Goal: Information Seeking & Learning: Learn about a topic

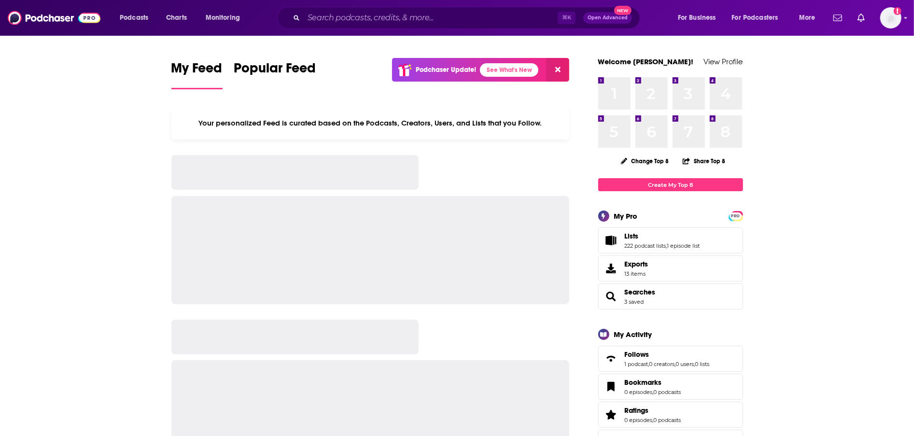
click at [449, 26] on div "⌘ K Open Advanced New" at bounding box center [458, 18] width 363 height 22
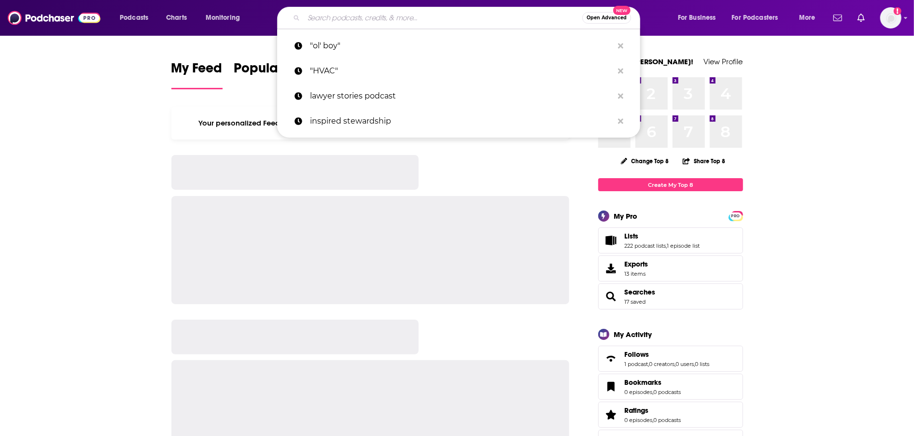
click at [449, 17] on input "Search podcasts, credits, & more..." at bounding box center [443, 17] width 279 height 15
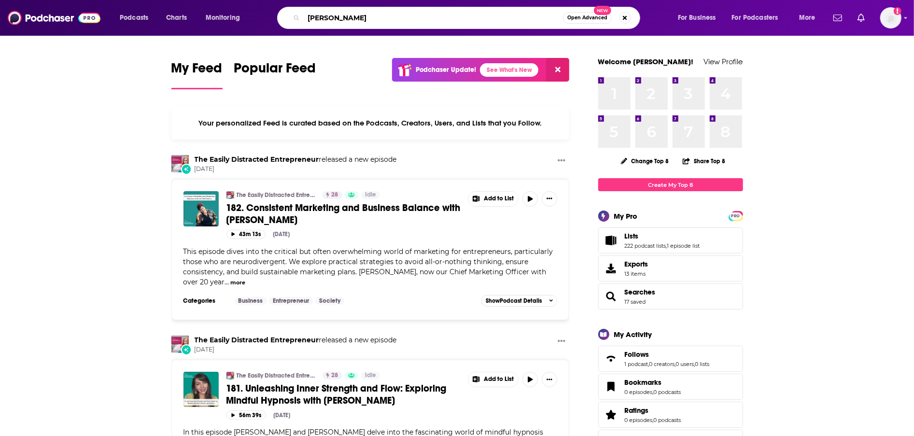
type input "[PERSON_NAME]"
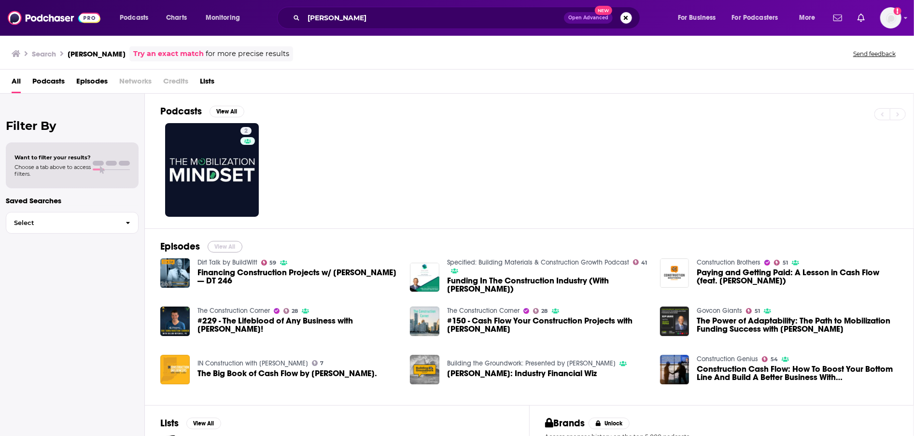
click at [220, 242] on button "View All" at bounding box center [225, 247] width 35 height 12
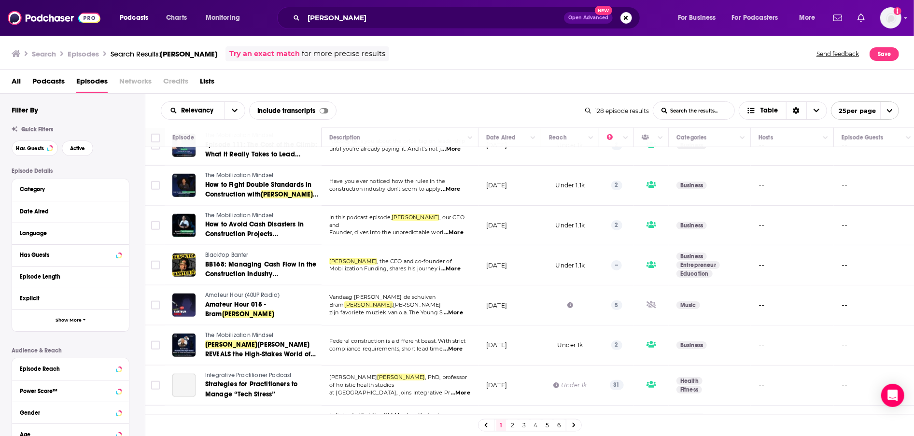
scroll to position [726, 0]
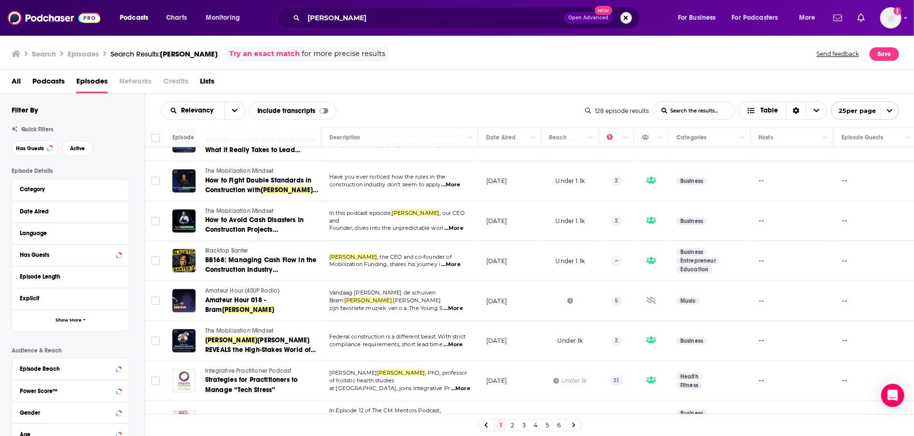
click at [512, 427] on link "2" at bounding box center [513, 426] width 10 height 12
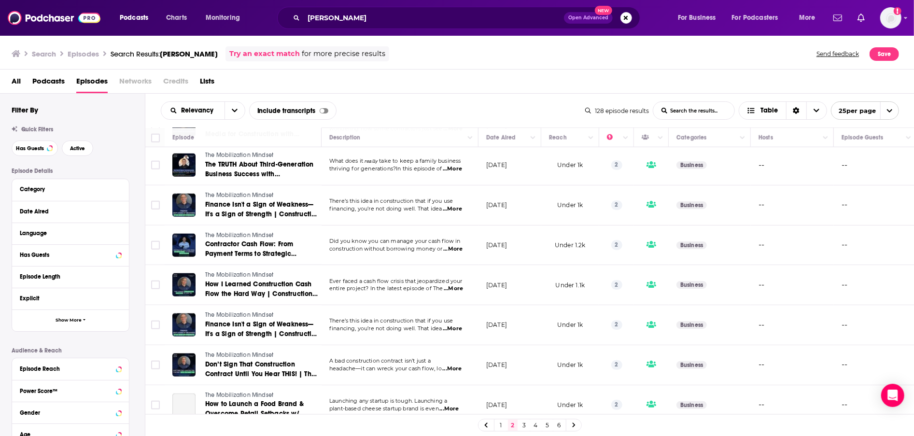
scroll to position [734, 0]
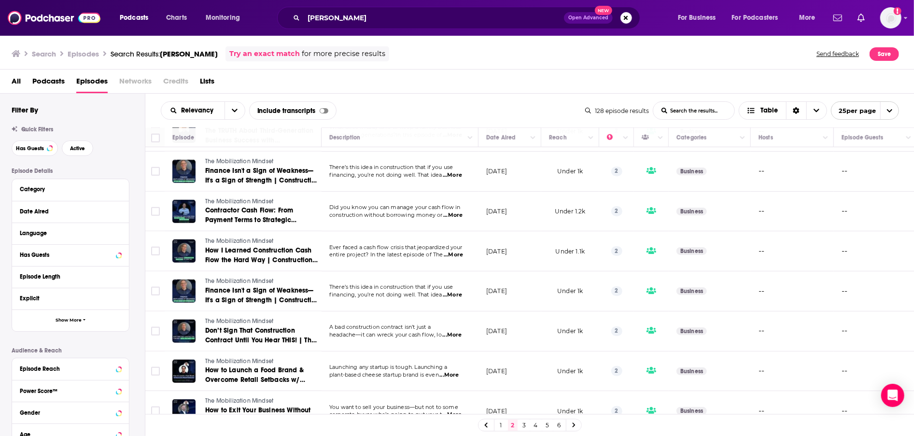
click at [521, 426] on link "3" at bounding box center [525, 426] width 10 height 12
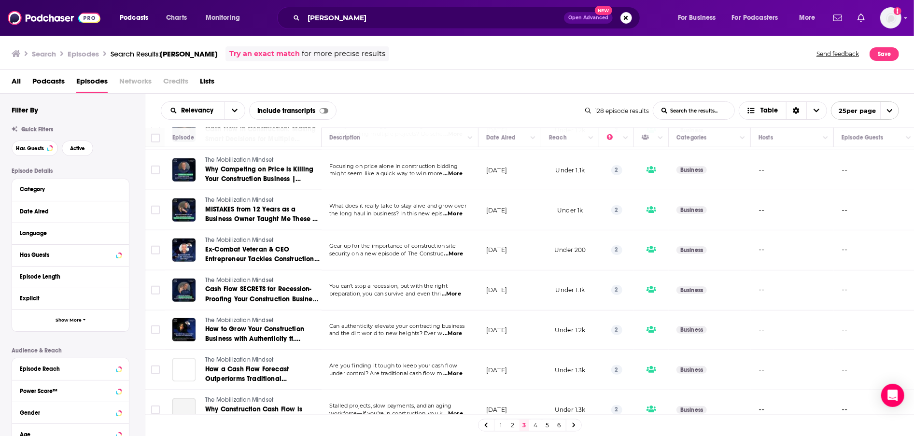
scroll to position [726, 0]
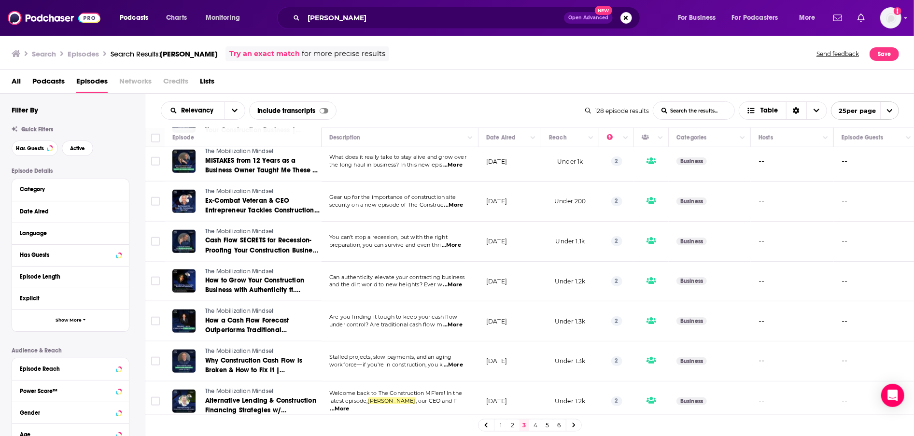
click at [536, 426] on link "4" at bounding box center [536, 426] width 10 height 12
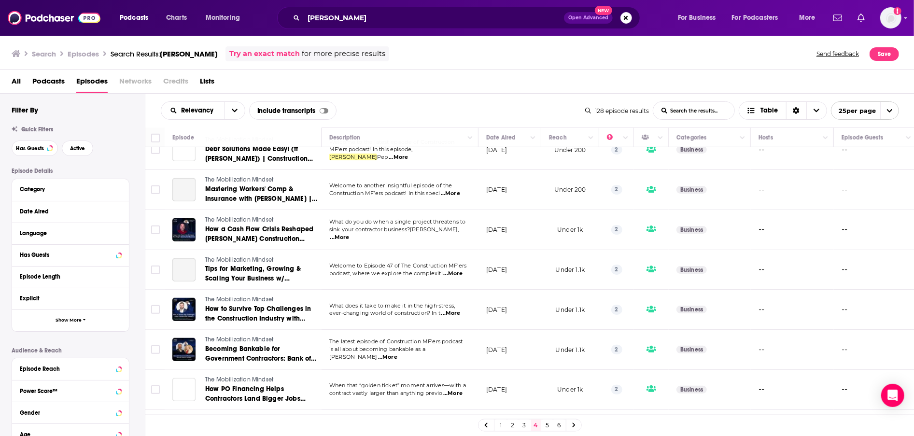
scroll to position [726, 0]
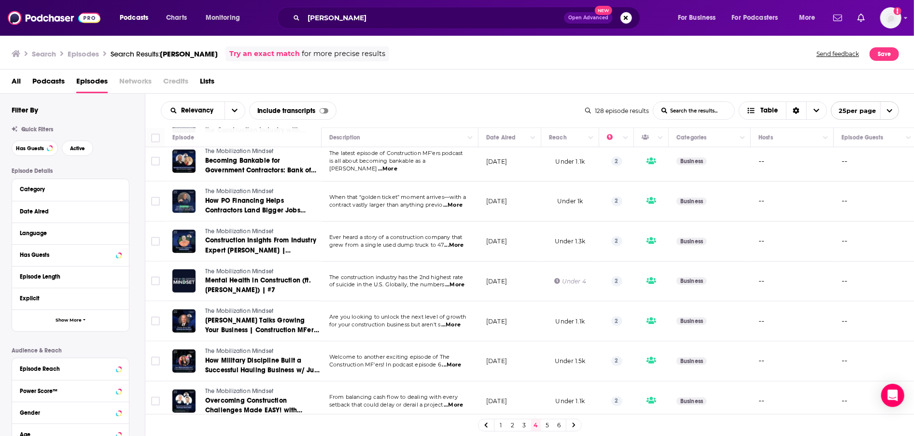
click at [549, 425] on link "5" at bounding box center [548, 426] width 10 height 12
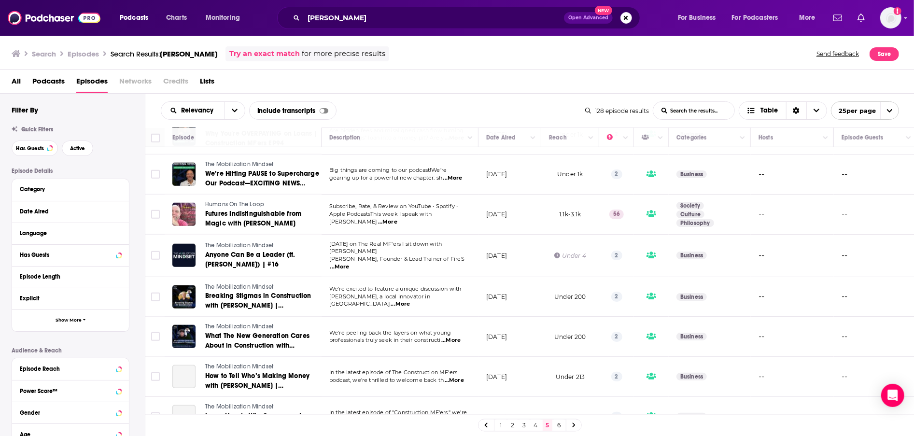
scroll to position [734, 0]
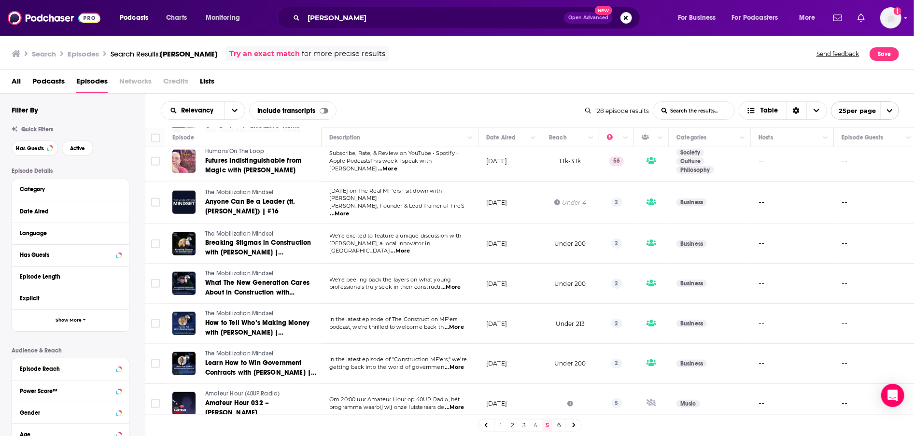
click at [555, 425] on link "6" at bounding box center [560, 426] width 10 height 12
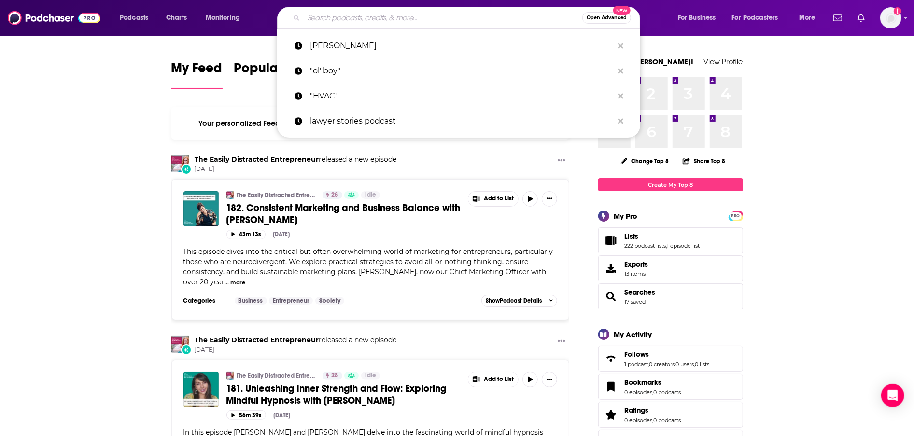
click at [403, 23] on input "Search podcasts, credits, & more..." at bounding box center [443, 17] width 279 height 15
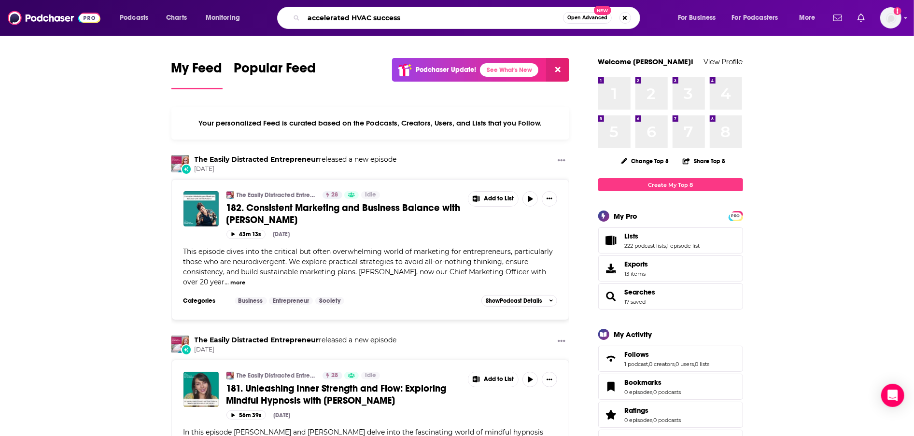
type input "accelerated HVAC success"
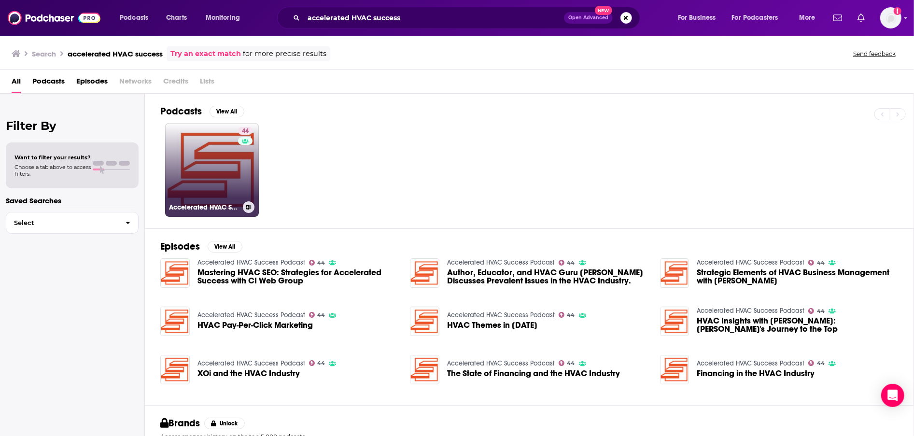
click at [243, 192] on div "44" at bounding box center [246, 164] width 17 height 74
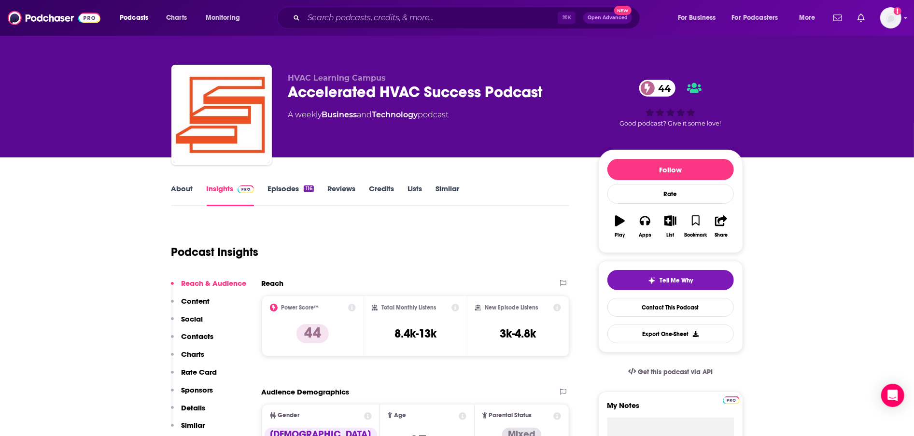
click at [181, 192] on link "About" at bounding box center [182, 195] width 22 height 22
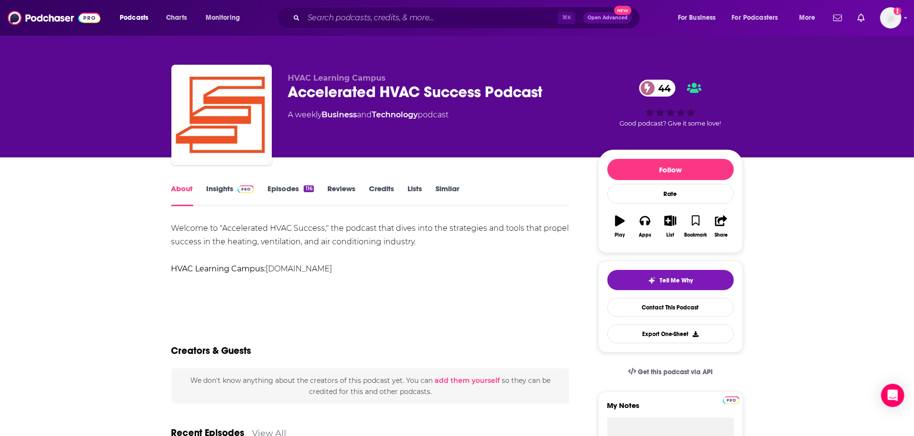
click at [245, 197] on link "Insights" at bounding box center [231, 195] width 48 height 22
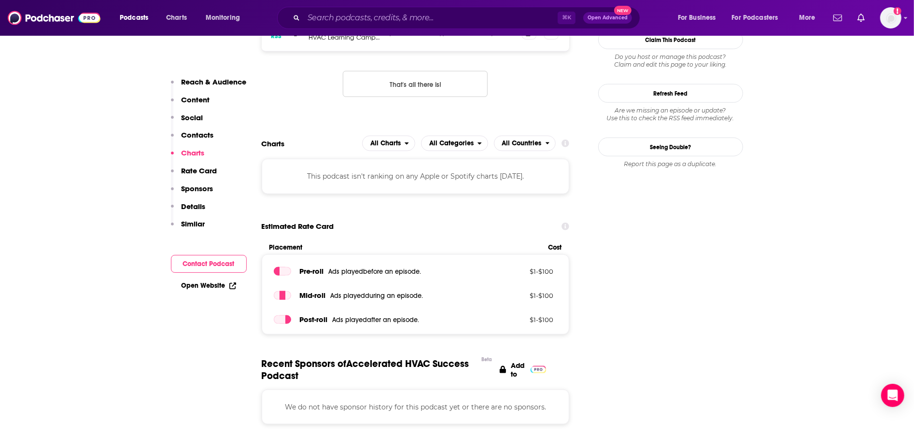
scroll to position [665, 0]
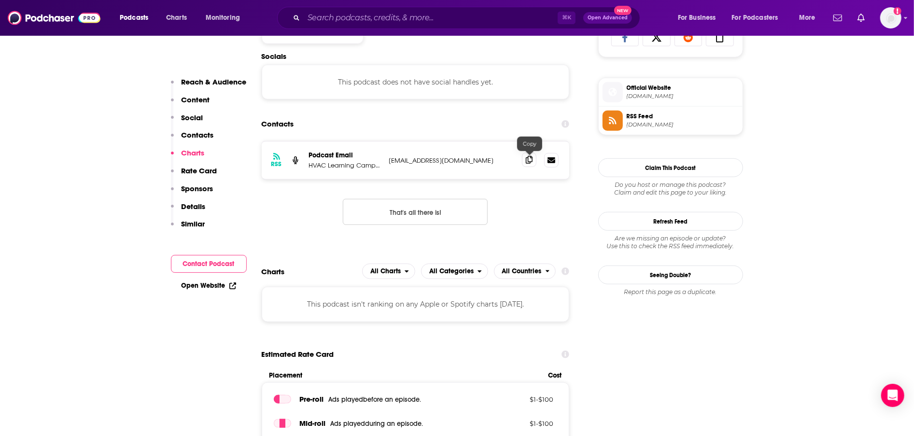
click at [533, 156] on span at bounding box center [529, 160] width 14 height 14
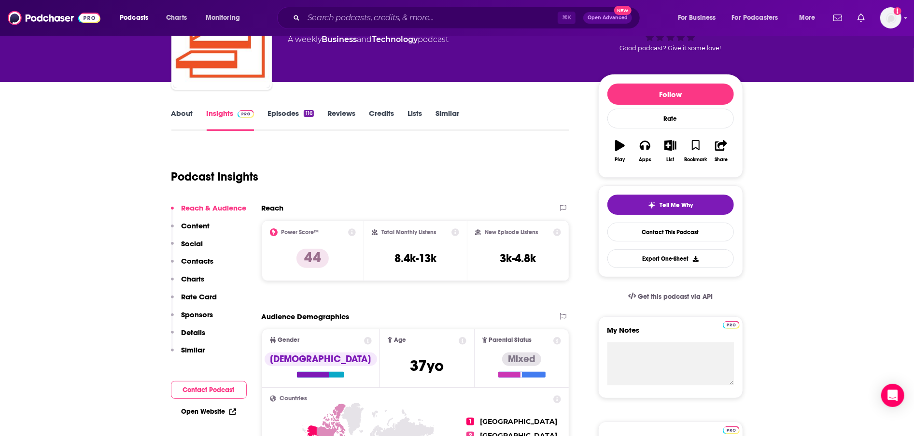
scroll to position [0, 0]
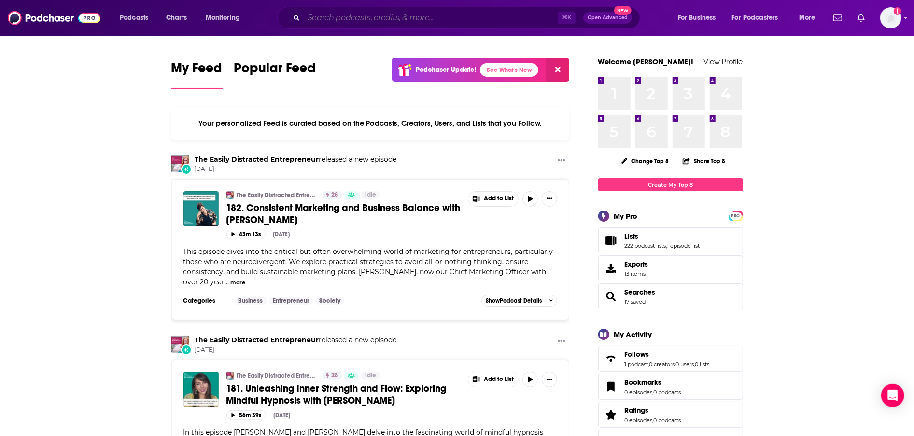
click at [398, 21] on input "Search podcasts, credits, & more..." at bounding box center [431, 17] width 254 height 15
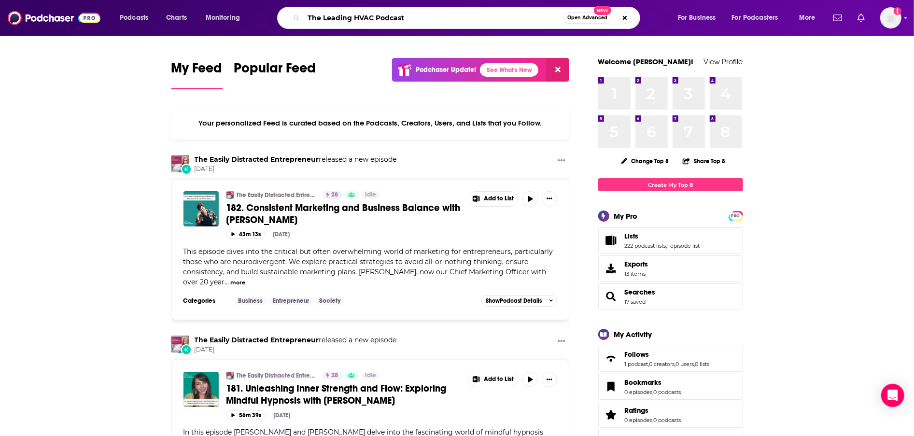
type input "The Leading HVAC Podcast"
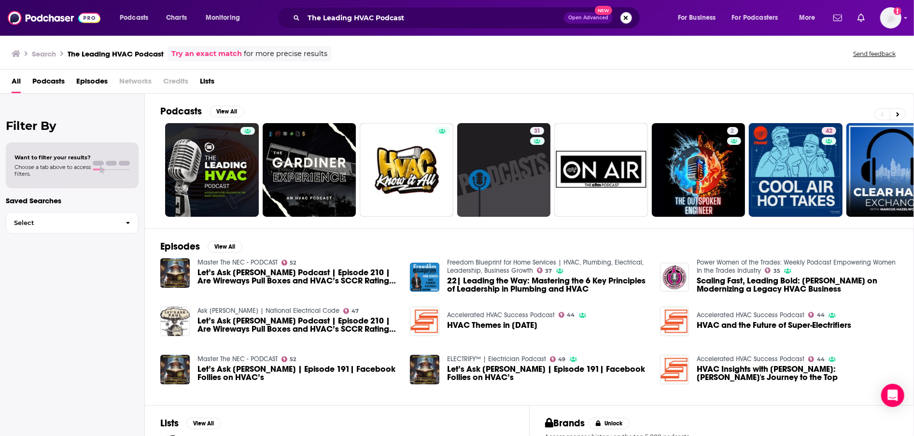
click at [625, 19] on button "Search podcasts, credits, & more..." at bounding box center [627, 18] width 12 height 12
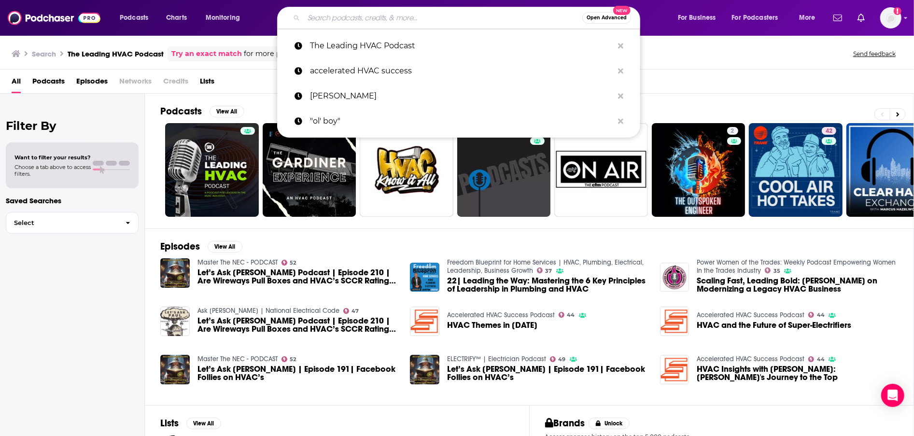
click at [507, 19] on input "Search podcasts, credits, & more..." at bounding box center [443, 17] width 279 height 15
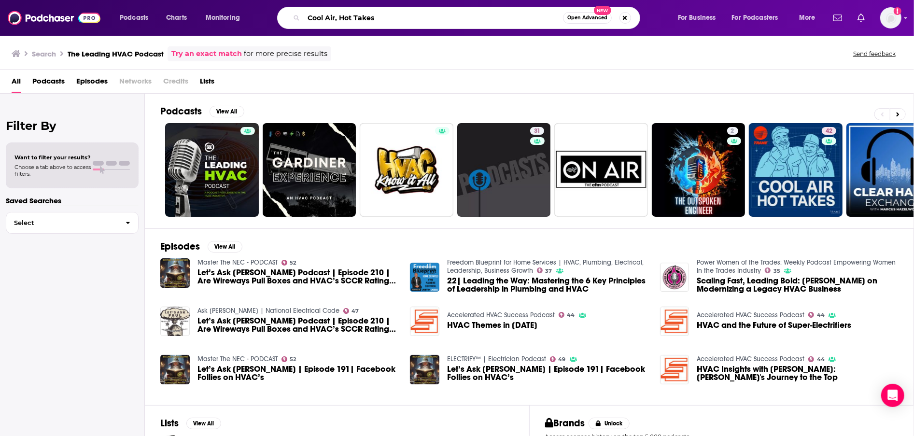
type input "Cool Air, Hot Takes"
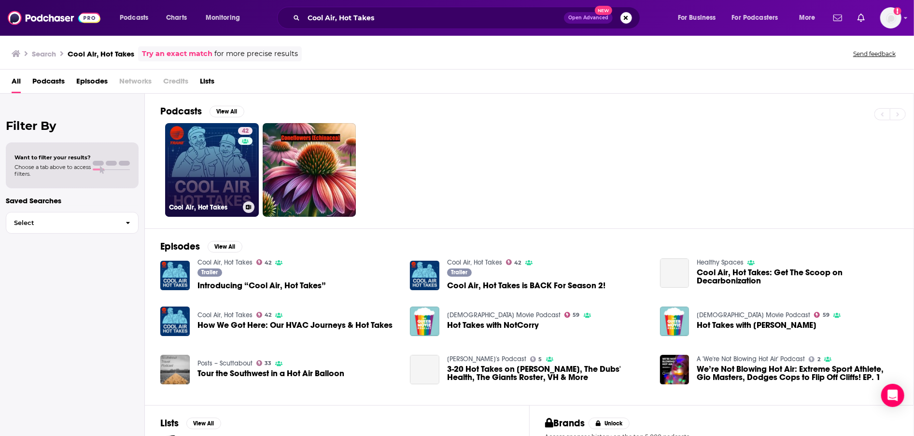
click at [212, 146] on link "42 Cool Air, Hot Takes" at bounding box center [212, 170] width 94 height 94
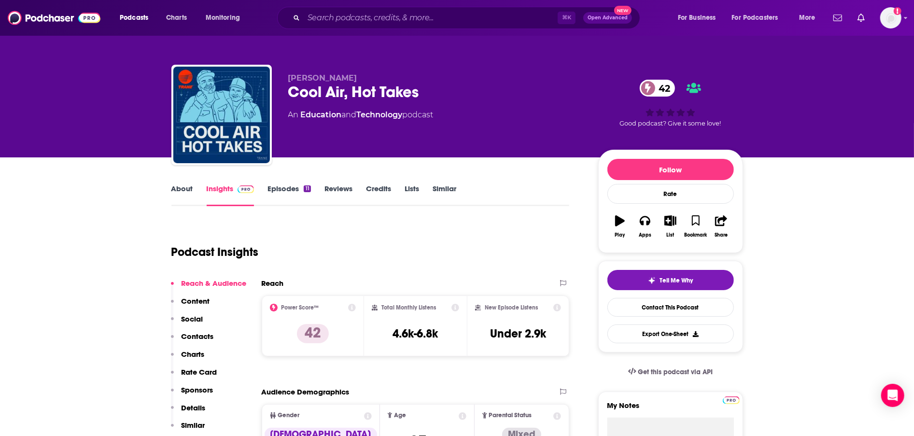
click at [189, 185] on link "About" at bounding box center [182, 195] width 22 height 22
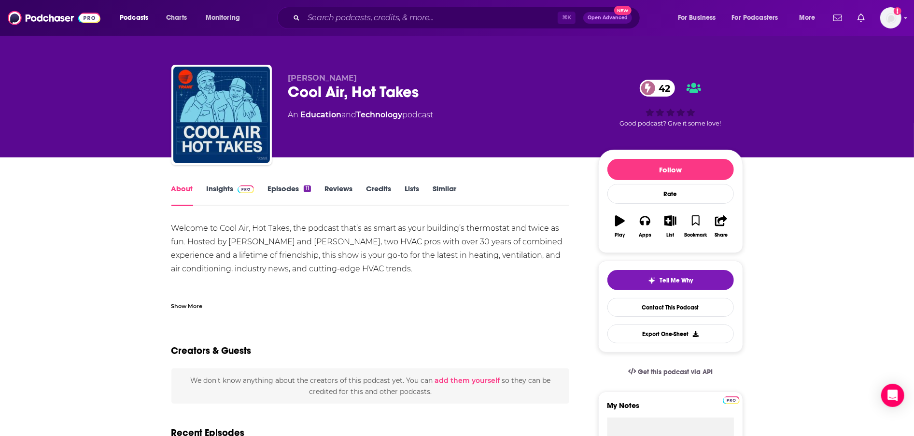
click at [232, 189] on link "Insights" at bounding box center [231, 195] width 48 height 22
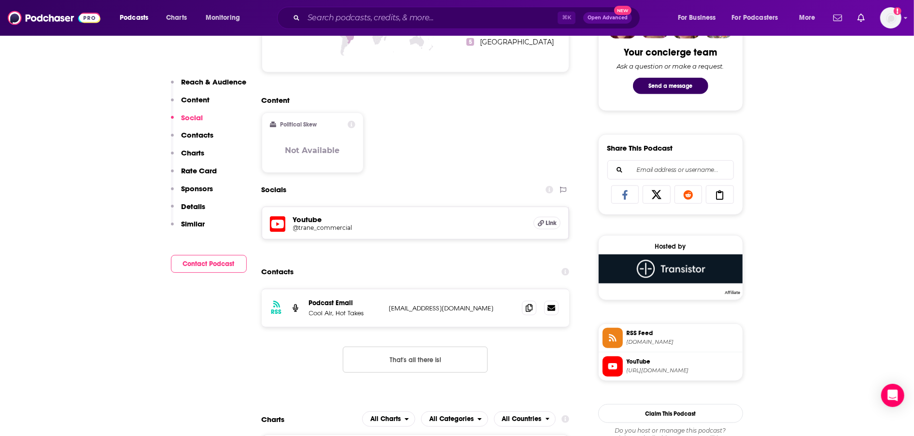
scroll to position [571, 0]
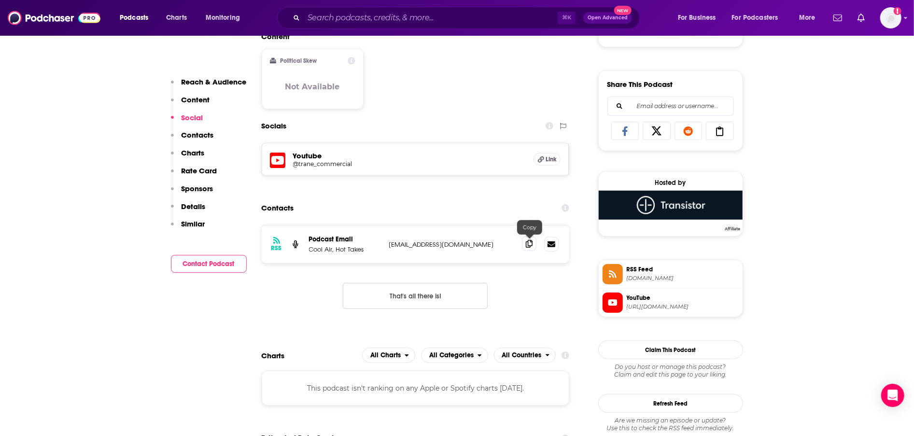
click at [530, 245] on icon at bounding box center [529, 244] width 7 height 8
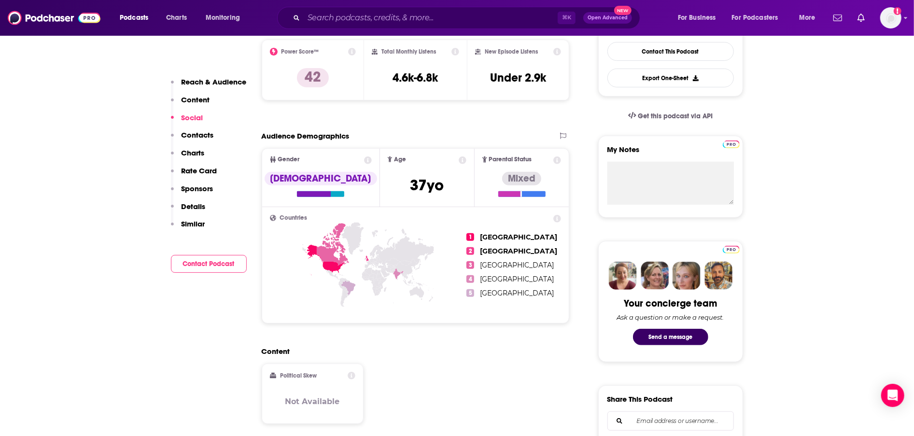
scroll to position [0, 0]
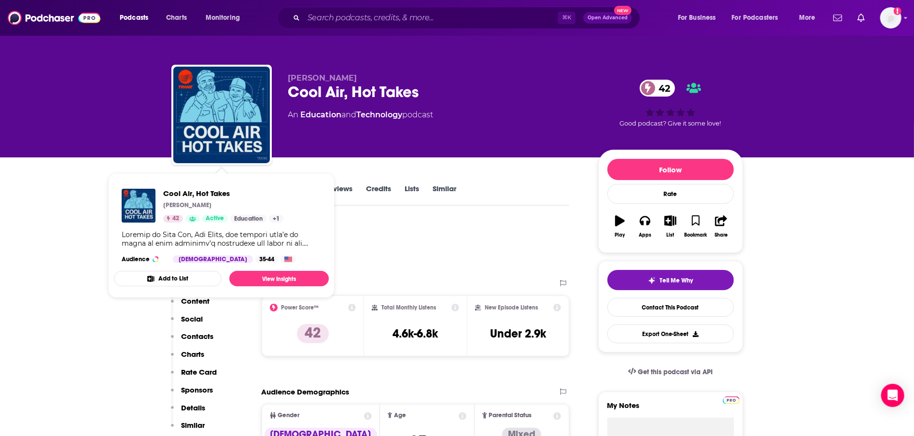
click at [191, 185] on div "Cool Air, Hot Takes Andrea Burtness 42 Active Education + 1 Audience Male 35-44" at bounding box center [221, 226] width 215 height 90
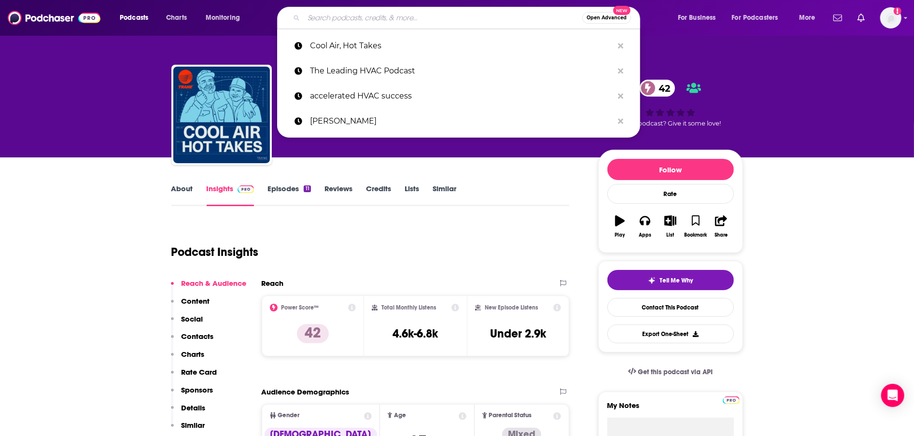
click at [475, 11] on input "Search podcasts, credits, & more..." at bounding box center [443, 17] width 279 height 15
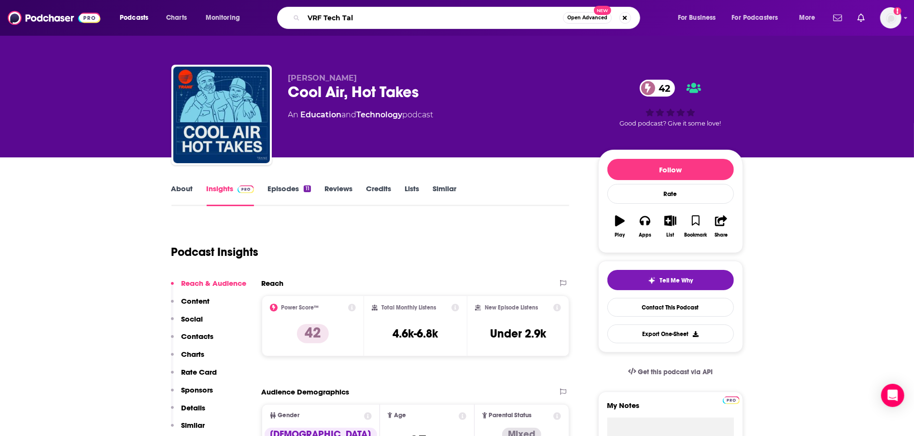
type input "VRF Tech Talk"
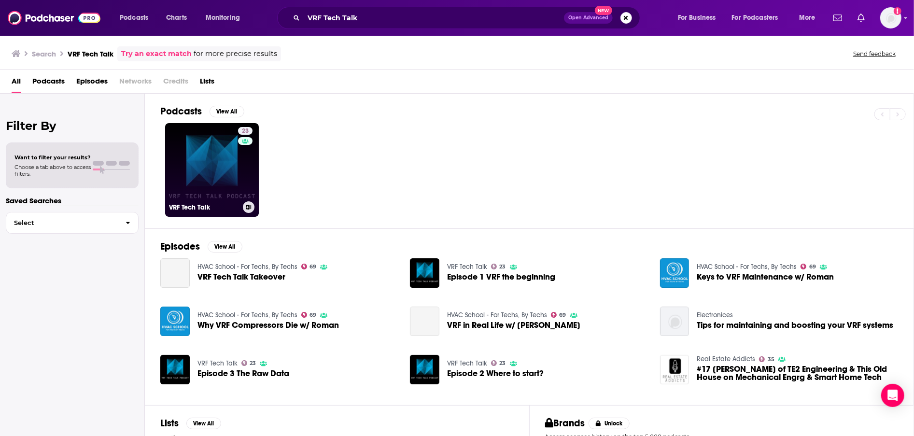
click at [233, 142] on link "23 VRF Tech Talk" at bounding box center [212, 170] width 94 height 94
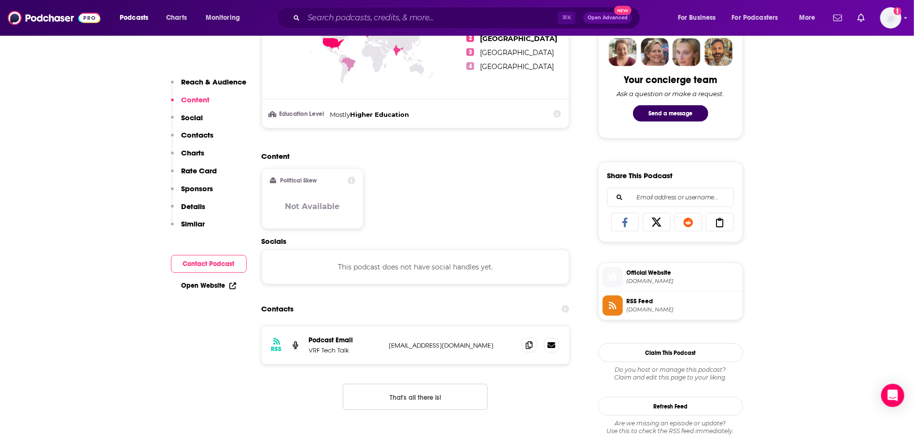
scroll to position [560, 0]
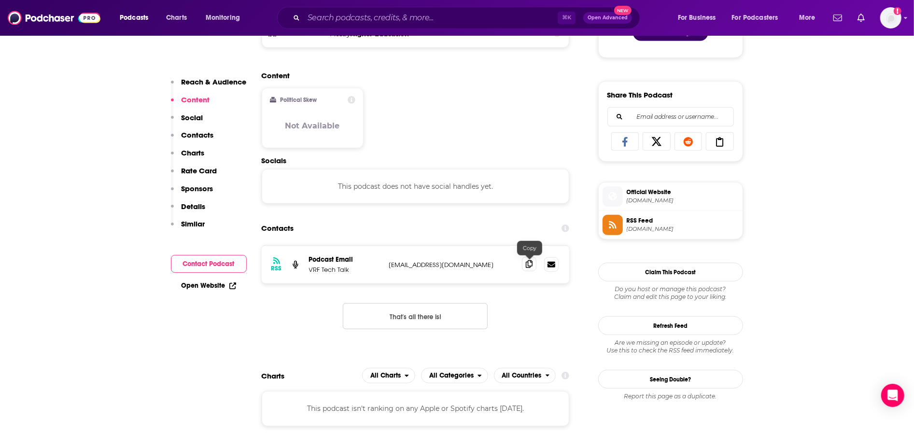
click at [531, 263] on icon at bounding box center [529, 264] width 7 height 8
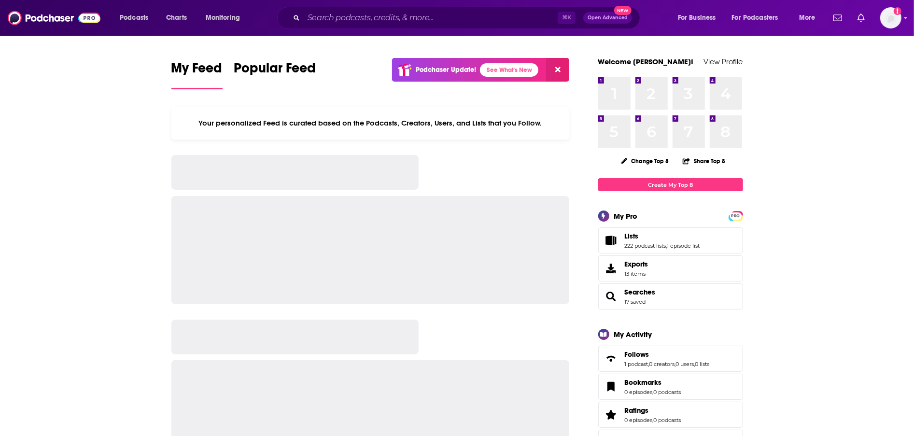
click at [503, 10] on div "⌘ K Open Advanced New" at bounding box center [458, 18] width 363 height 22
click at [504, 15] on input "Search podcasts, credits, & more..." at bounding box center [431, 17] width 254 height 15
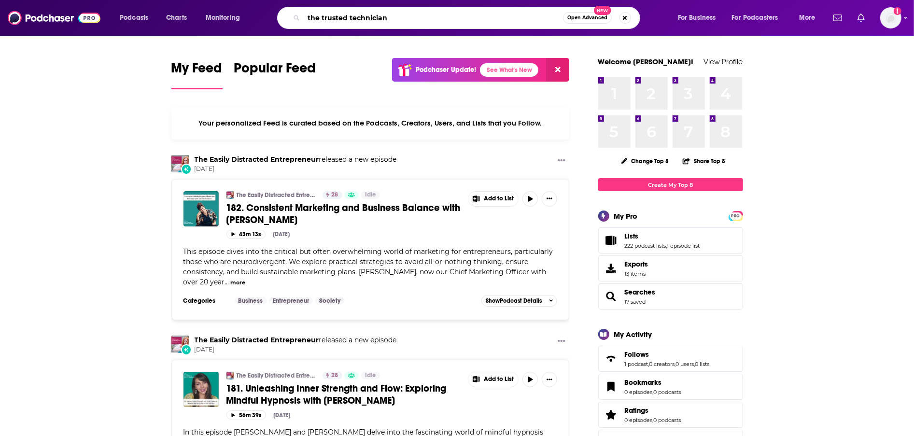
type input "the trusted technician"
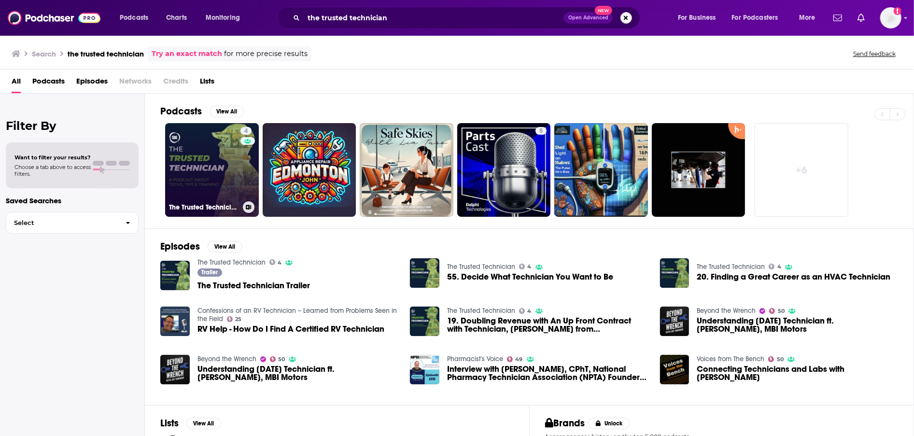
click at [210, 146] on link "4 The Trusted Technician" at bounding box center [212, 170] width 94 height 94
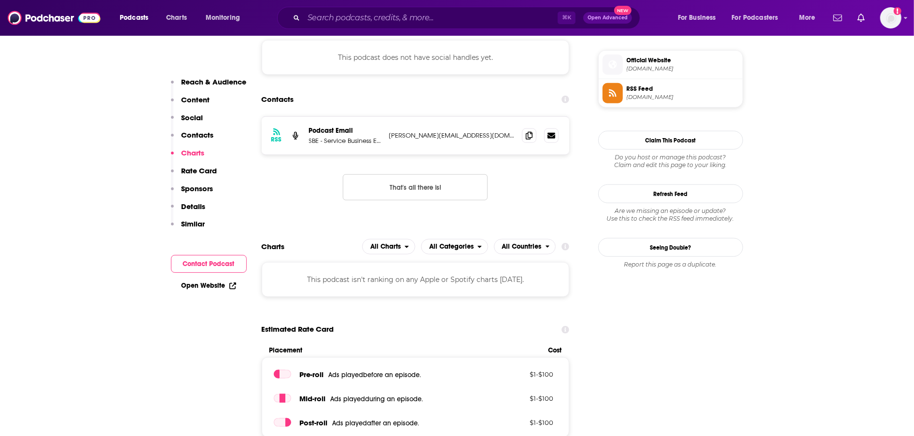
scroll to position [660, 0]
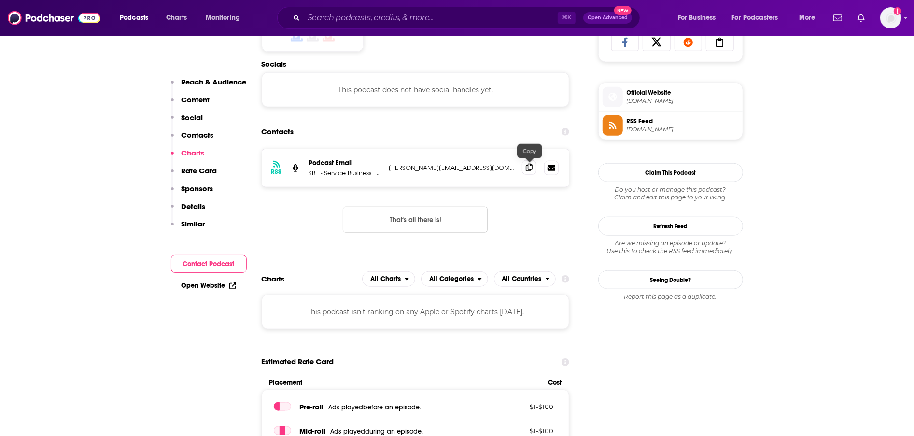
click at [526, 167] on span at bounding box center [529, 167] width 14 height 14
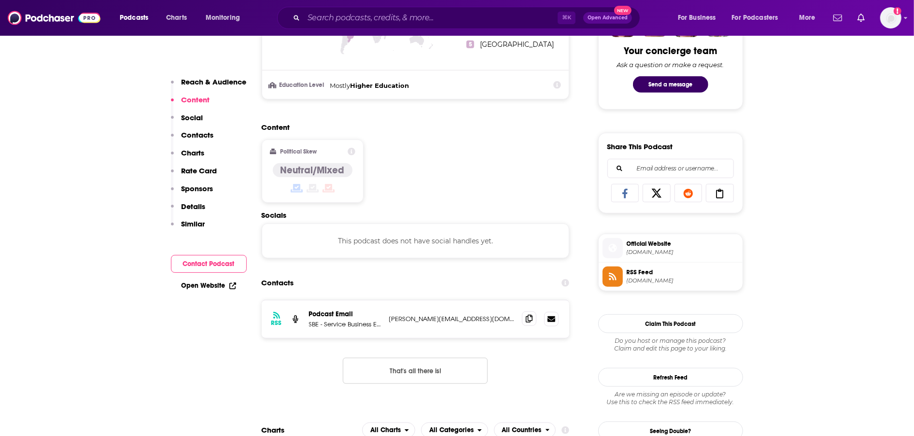
scroll to position [632, 0]
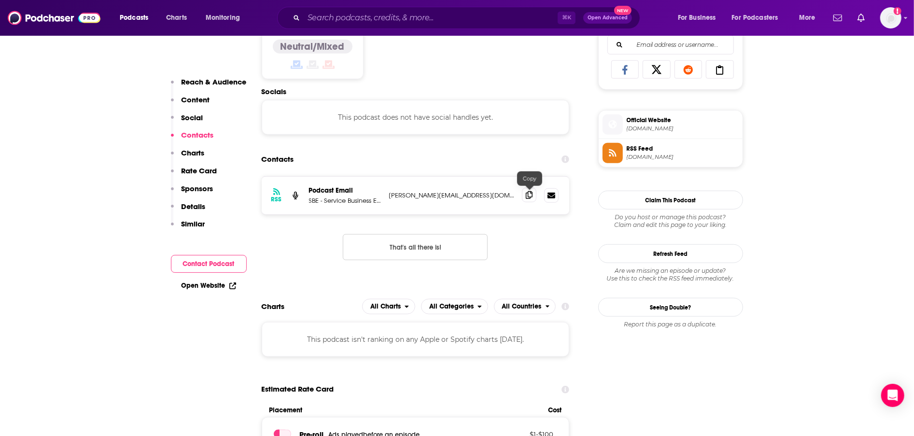
click at [526, 194] on span at bounding box center [529, 195] width 14 height 14
